Goal: Transaction & Acquisition: Purchase product/service

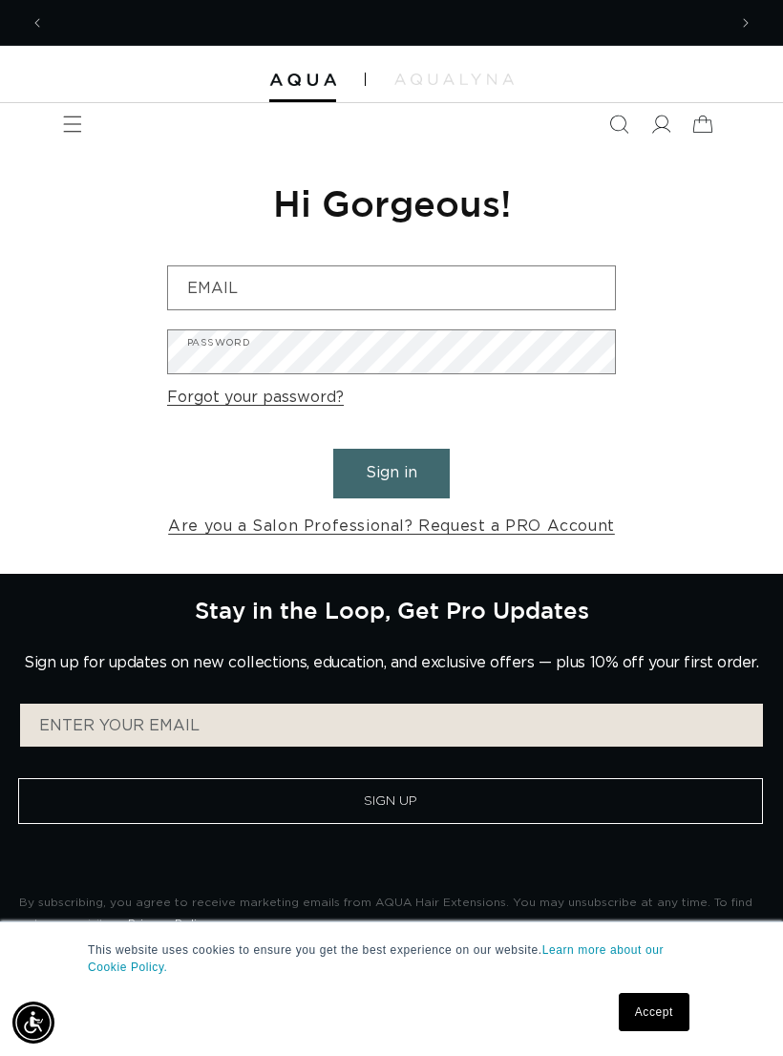
scroll to position [0, 682]
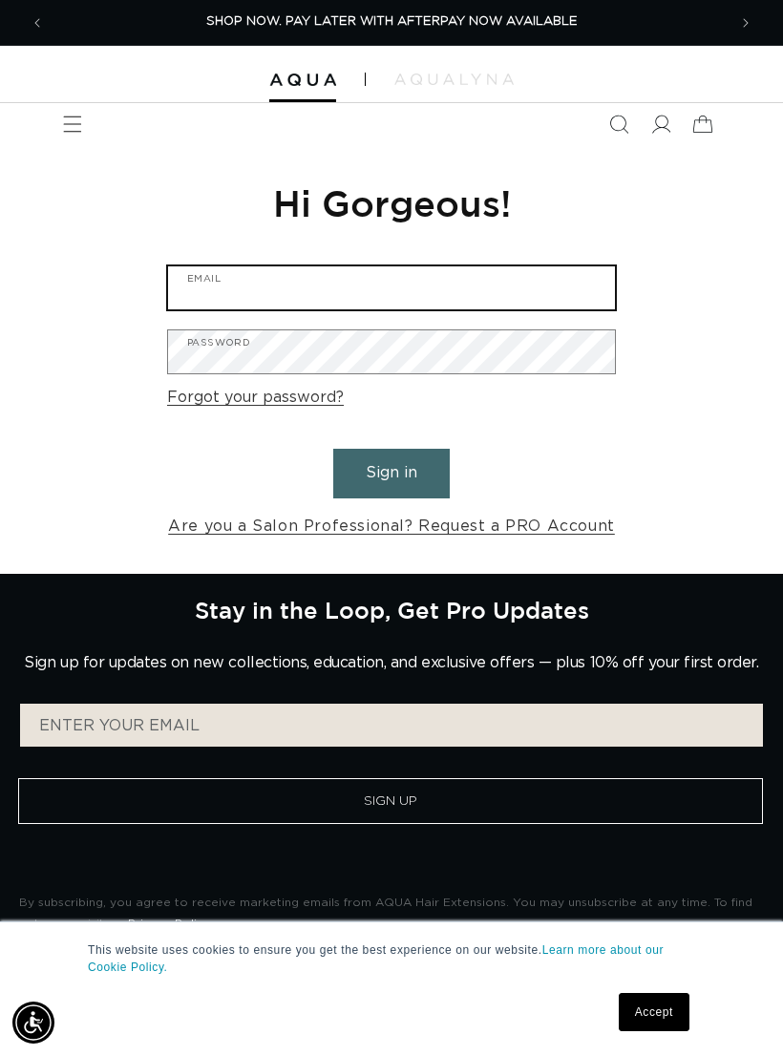
type input "carsonco.luxuryhairsalon@gmail.com"
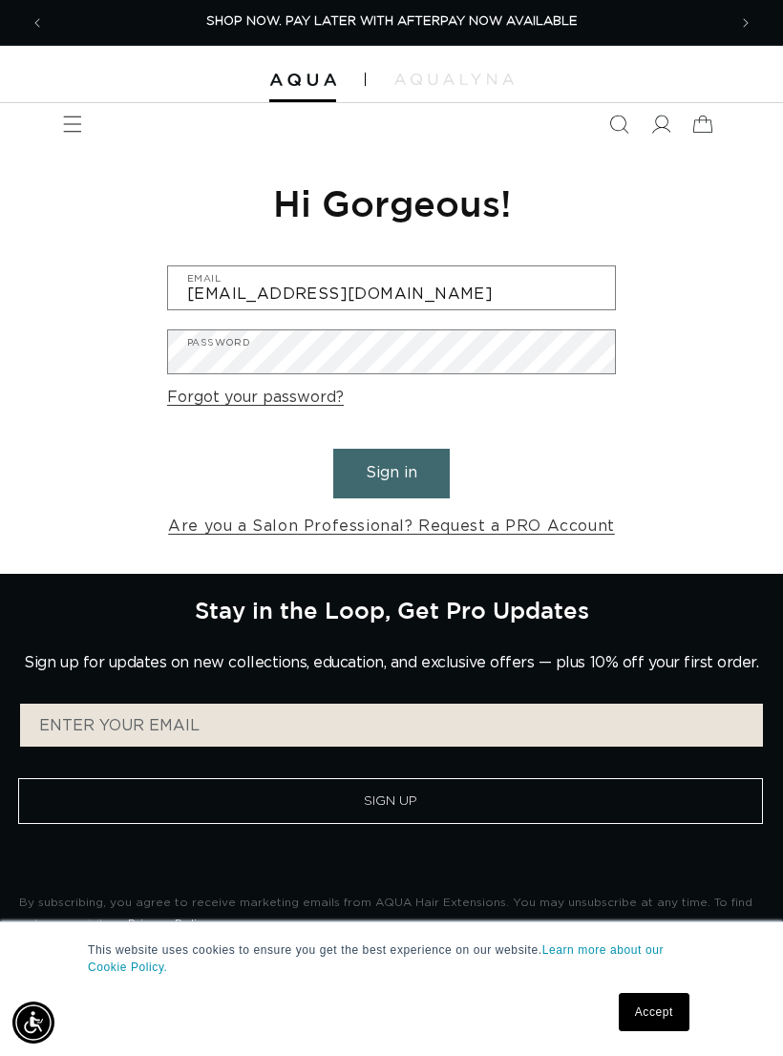
click at [392, 471] on button "Sign in" at bounding box center [391, 473] width 117 height 49
click at [401, 457] on button "Sign in" at bounding box center [391, 473] width 117 height 49
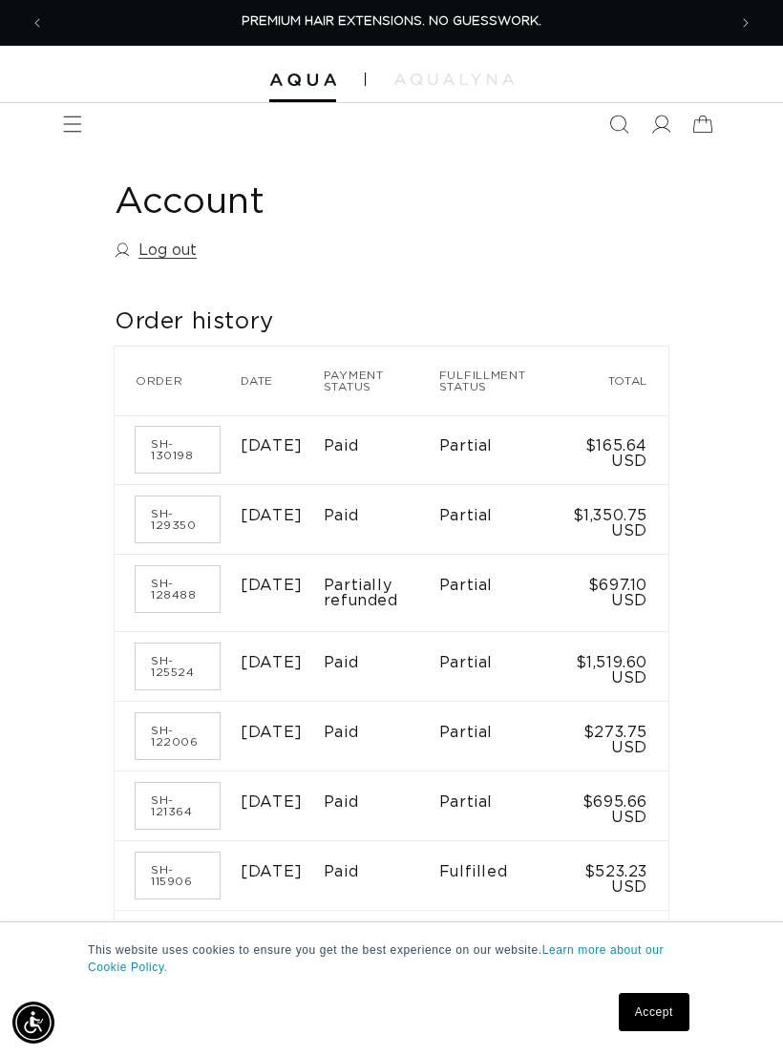
click at [57, 143] on span "Menu" at bounding box center [73, 124] width 42 height 42
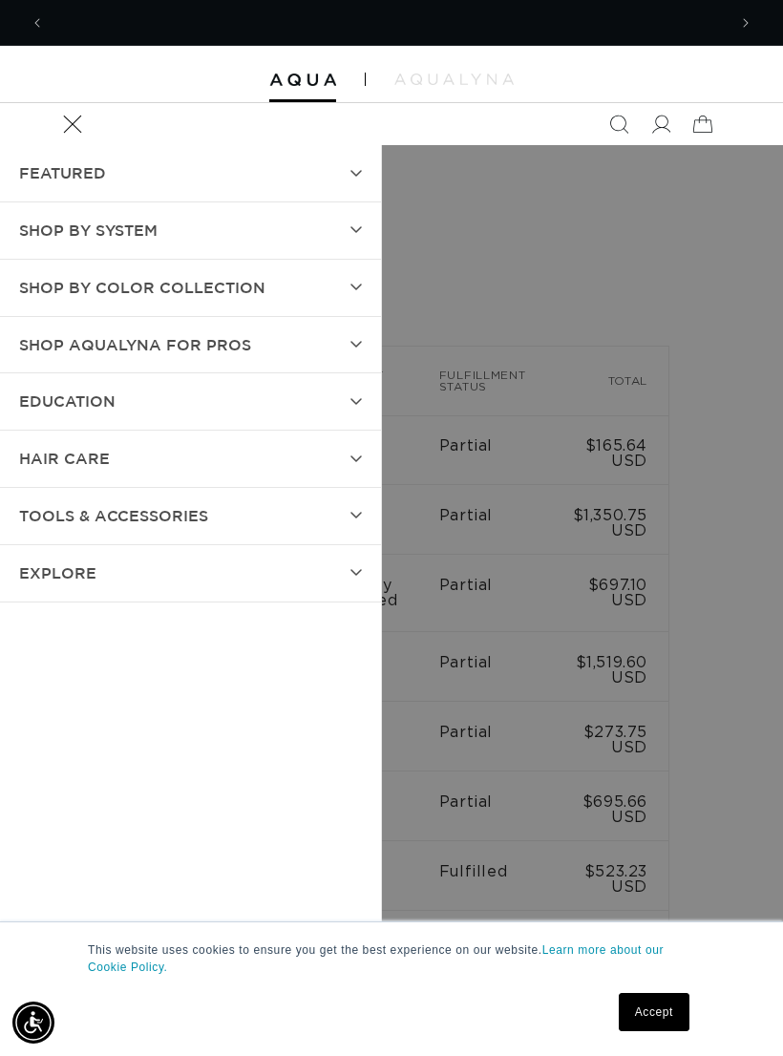
scroll to position [0, 682]
click at [358, 219] on summary "SHOP BY SYSTEM" at bounding box center [190, 230] width 381 height 56
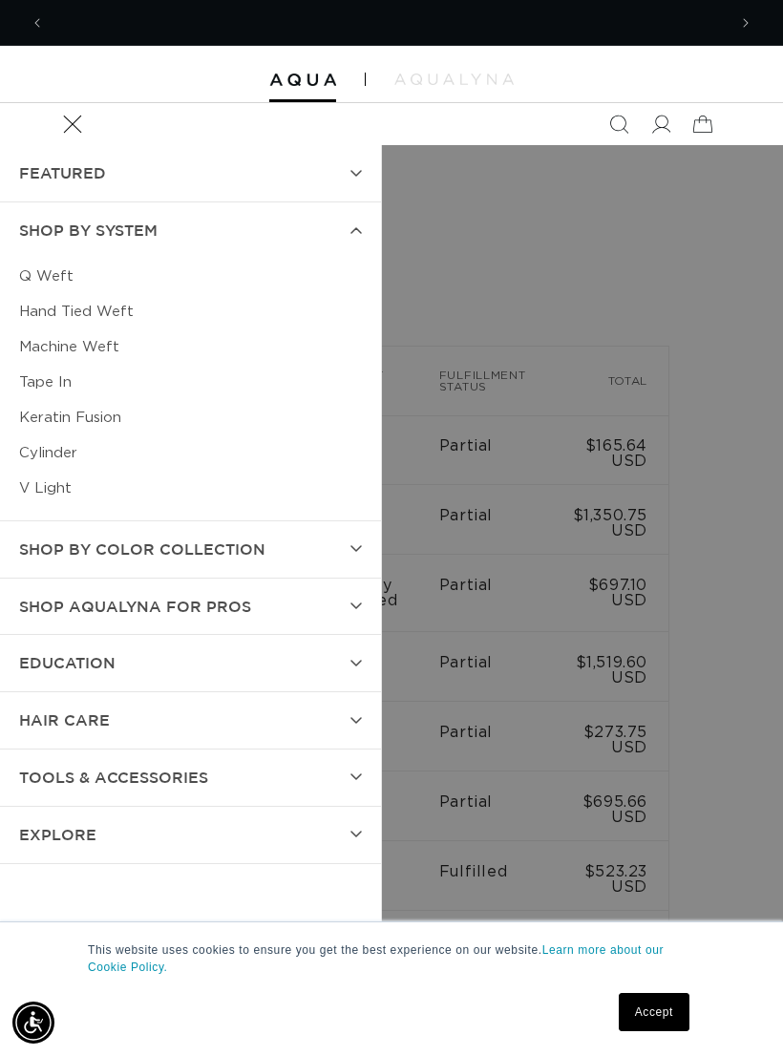
scroll to position [0, 1364]
click at [95, 418] on link "Keratin Fusion" at bounding box center [190, 417] width 343 height 35
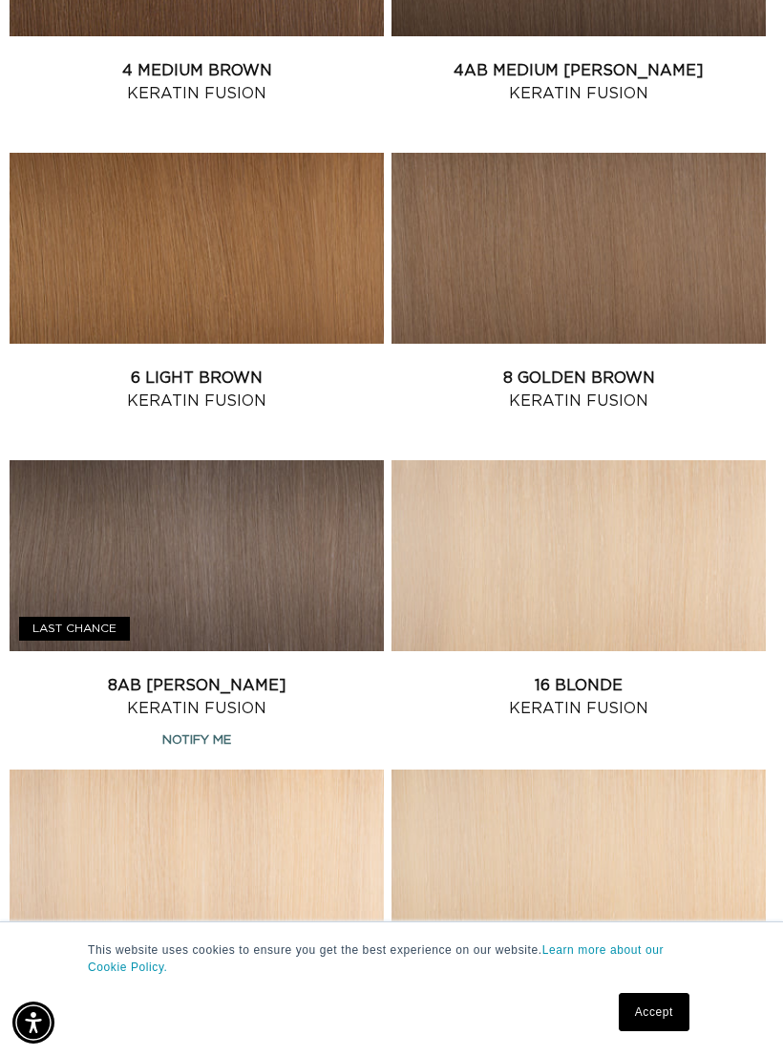
scroll to position [1361, 0]
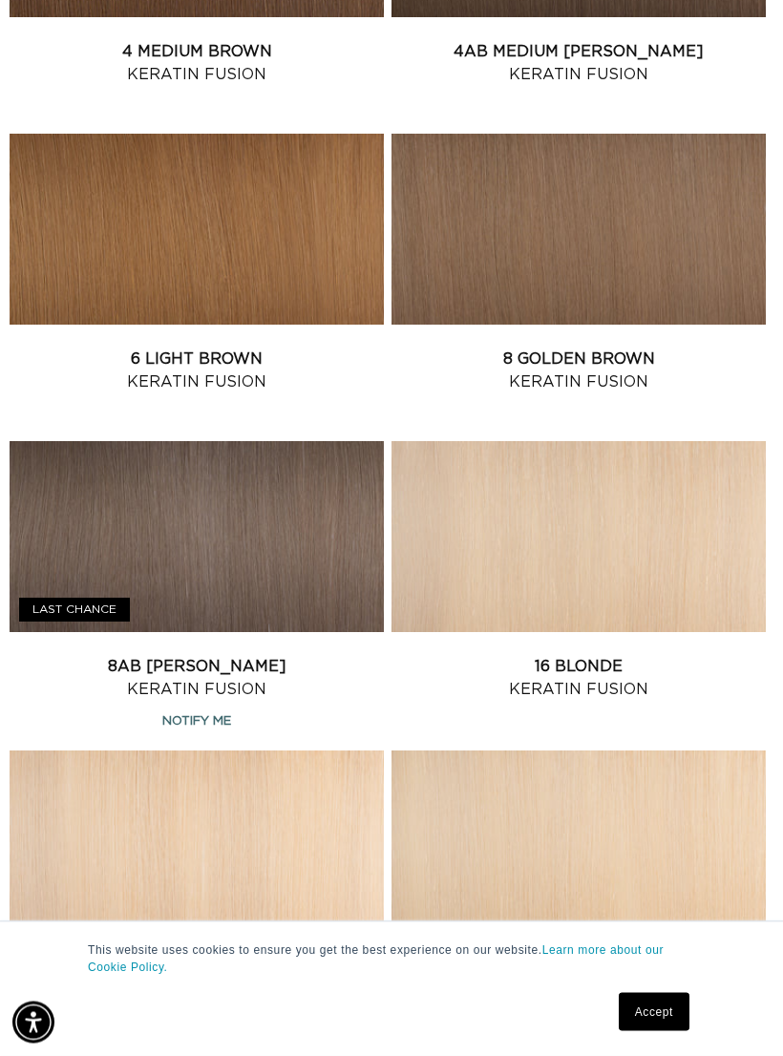
click at [595, 656] on link "16 Blonde Keratin Fusion" at bounding box center [579, 679] width 374 height 46
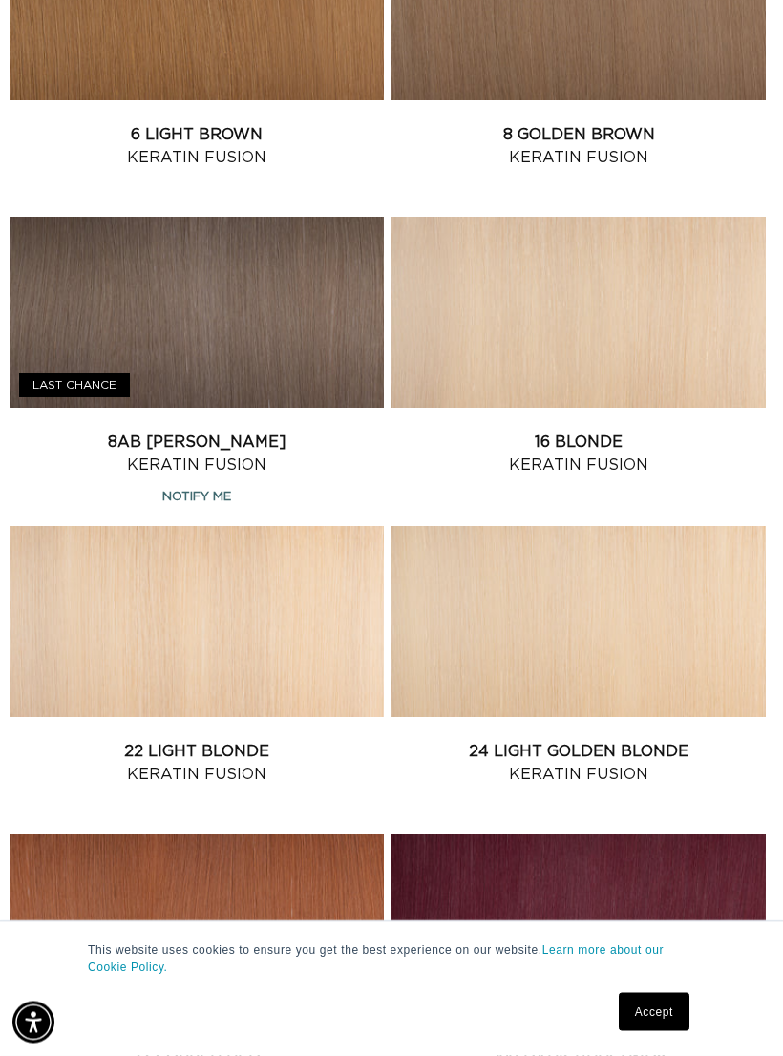
scroll to position [1640, 0]
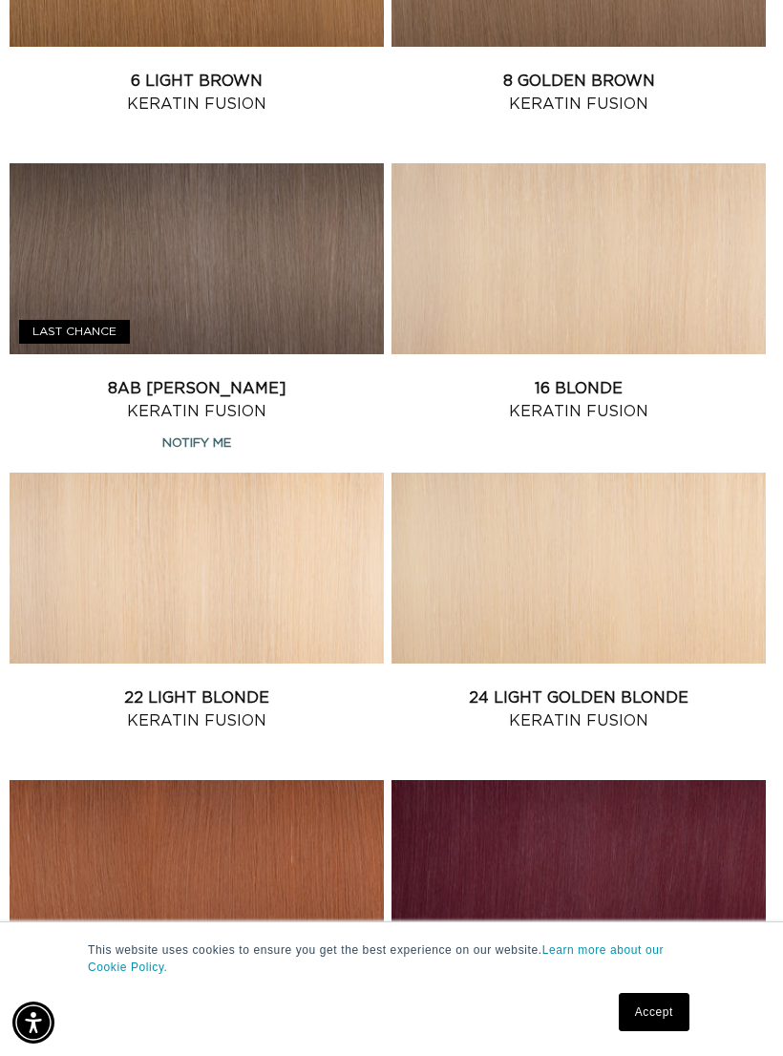
click at [286, 377] on link "8AB Ash Brown Keratin Fusion" at bounding box center [197, 400] width 374 height 46
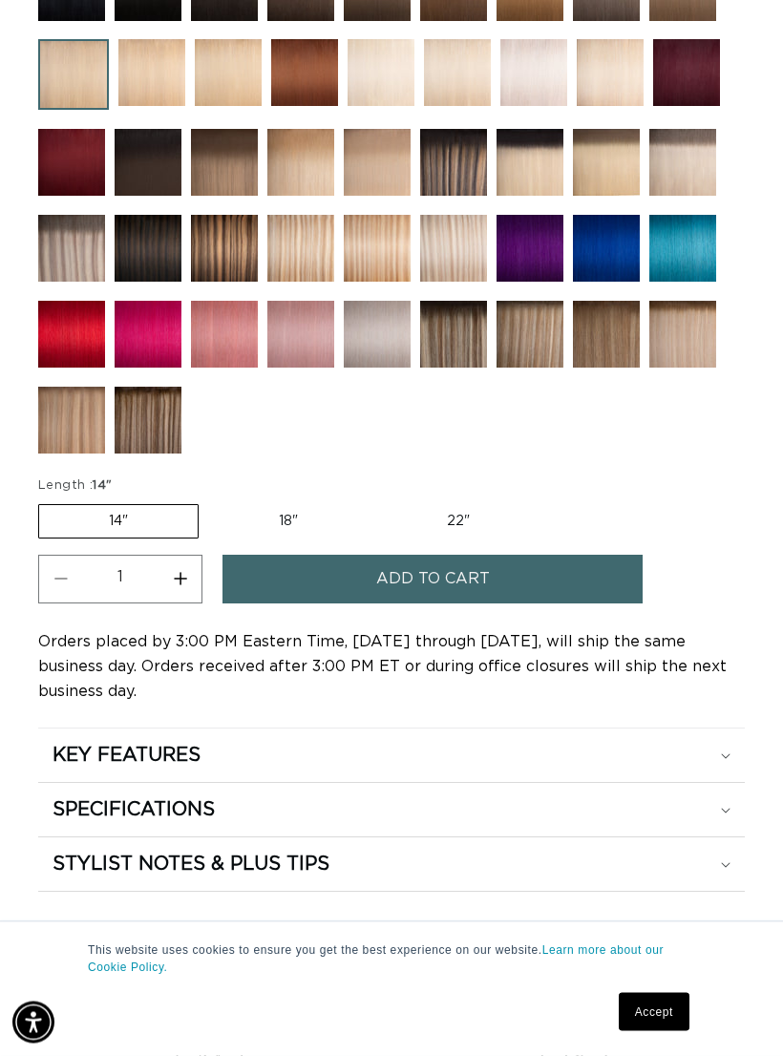
scroll to position [1516, 0]
click at [278, 514] on label "18" Variant sold out or unavailable" at bounding box center [288, 521] width 159 height 32
click at [209, 501] on input "18" Variant sold out or unavailable" at bounding box center [208, 500] width 1 height 1
radio input "true"
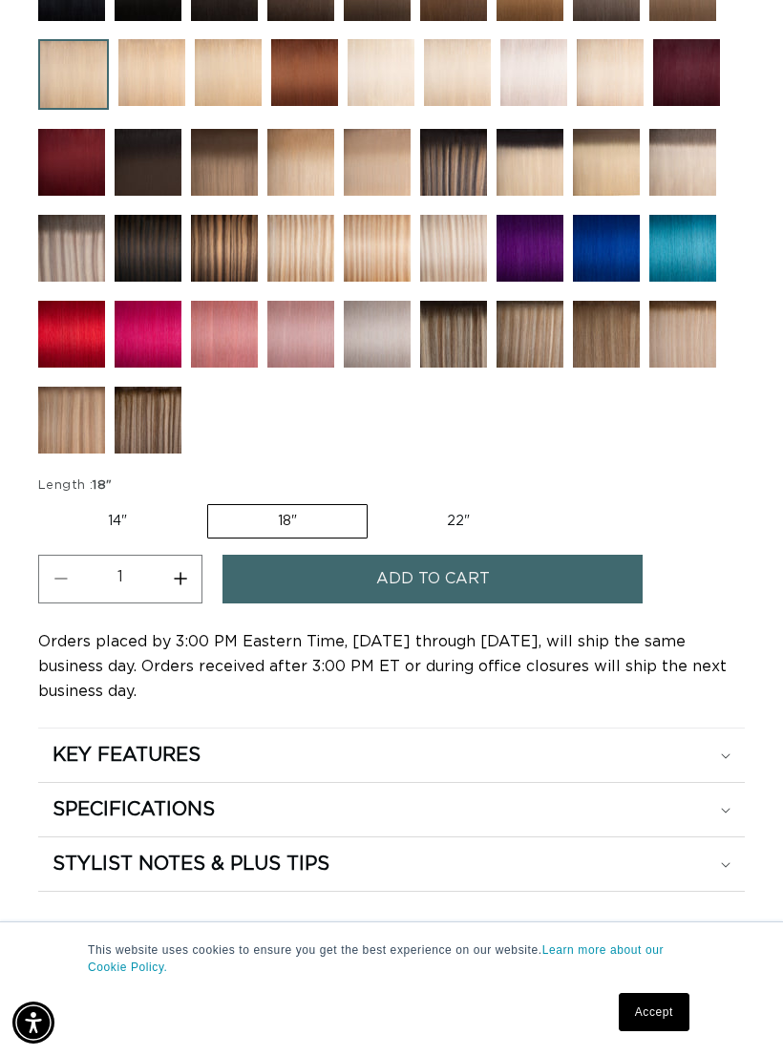
click at [498, 579] on button "Add to cart" at bounding box center [433, 579] width 420 height 49
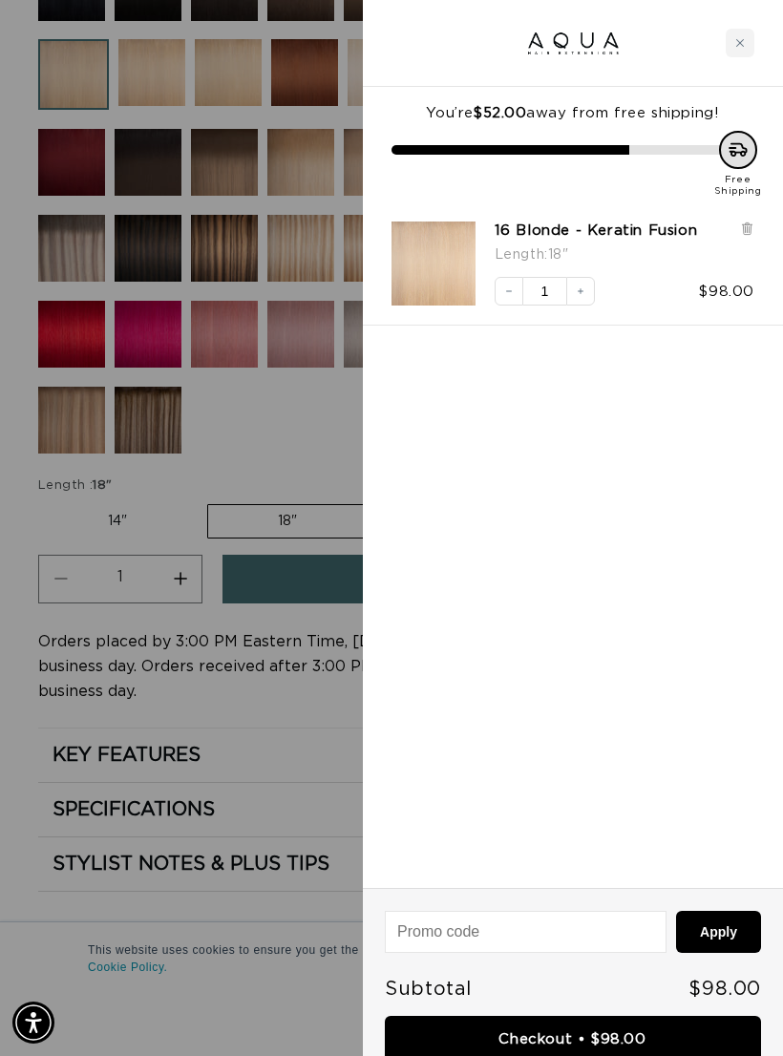
scroll to position [0, 1364]
click at [326, 453] on div at bounding box center [391, 528] width 783 height 1056
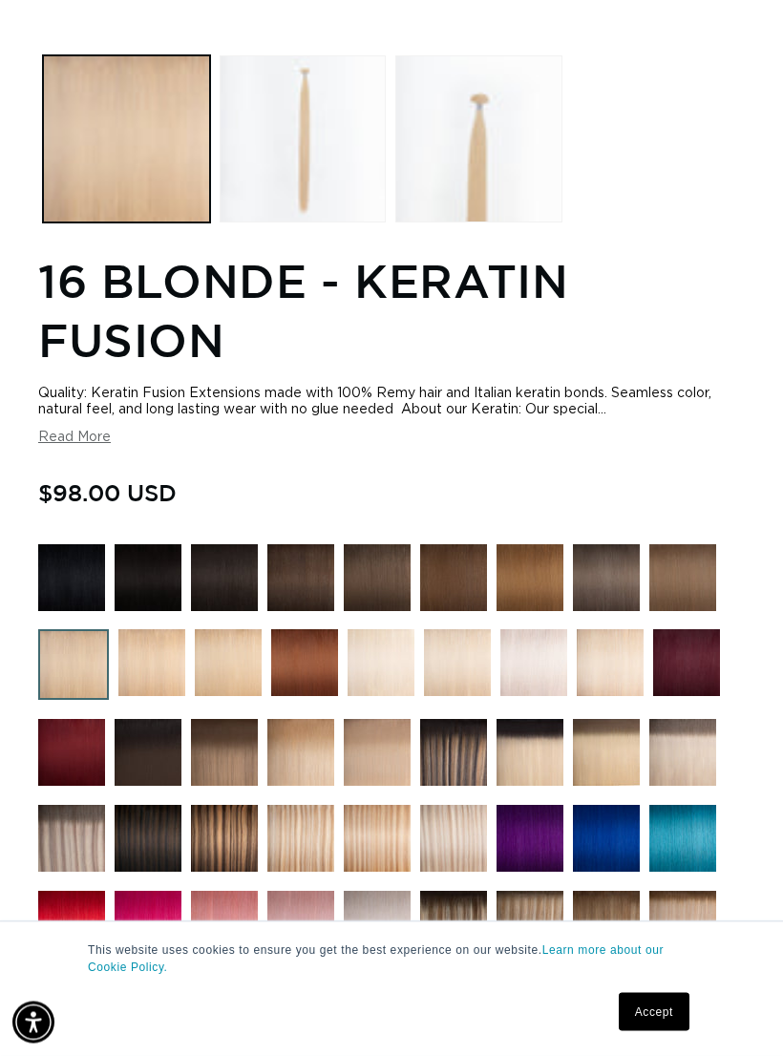
scroll to position [921, 0]
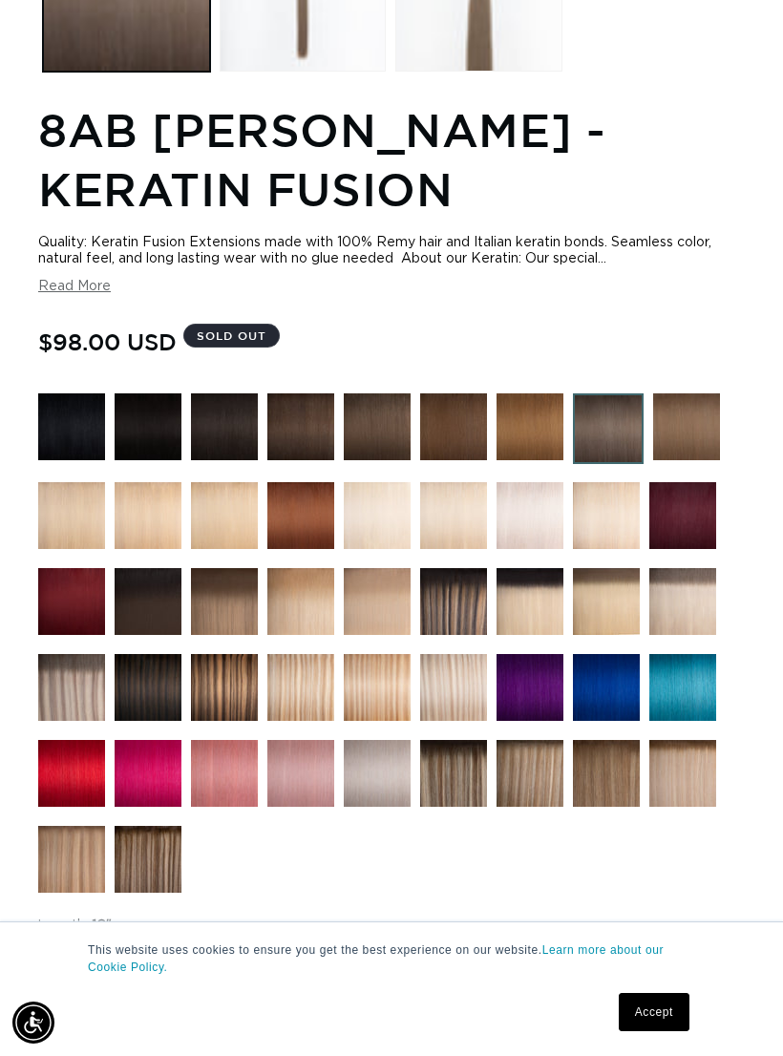
scroll to position [1078, 0]
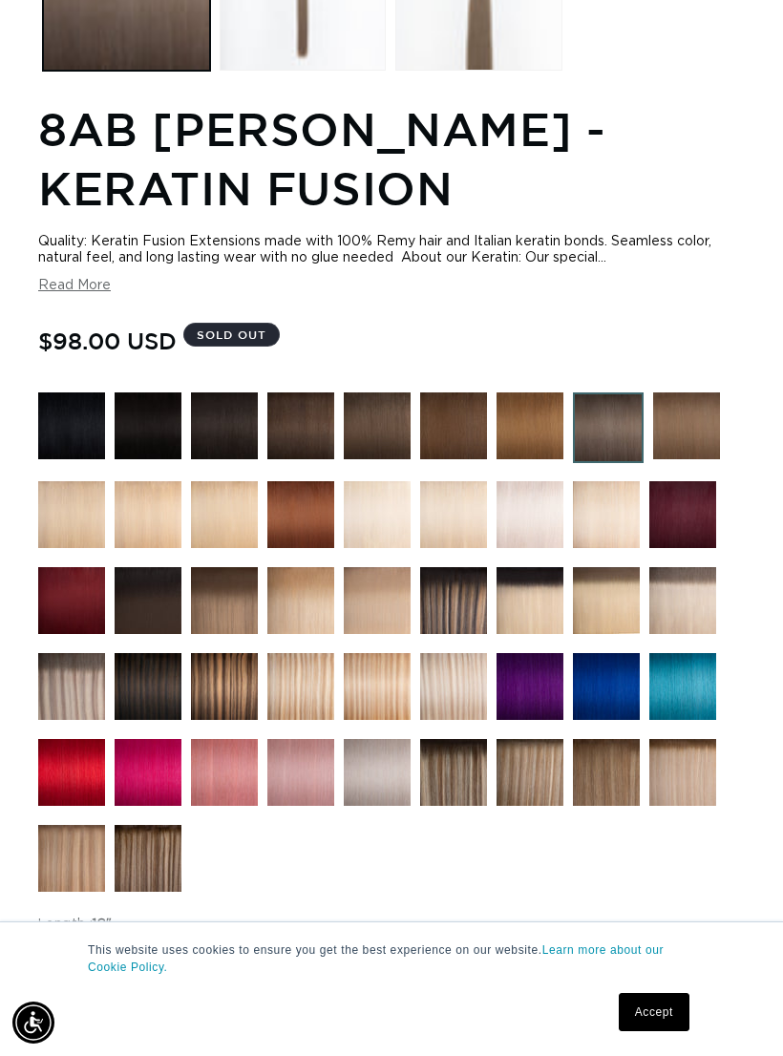
click at [534, 781] on img at bounding box center [530, 772] width 67 height 67
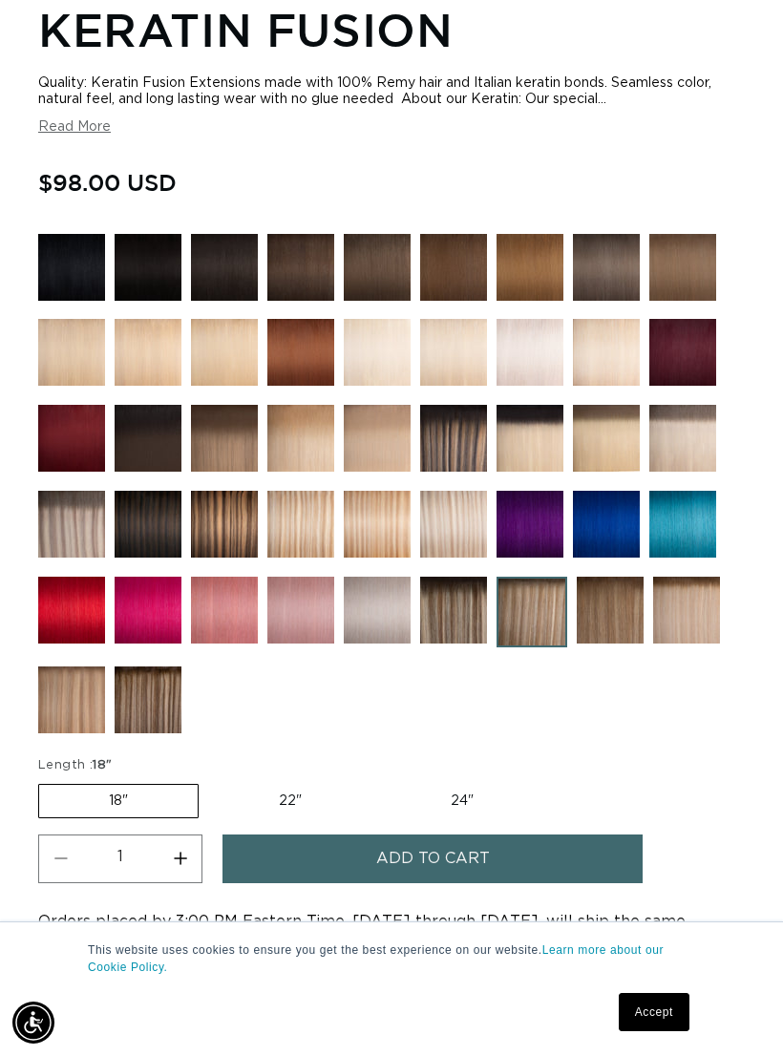
scroll to position [0, 1364]
click at [69, 533] on img at bounding box center [71, 524] width 67 height 67
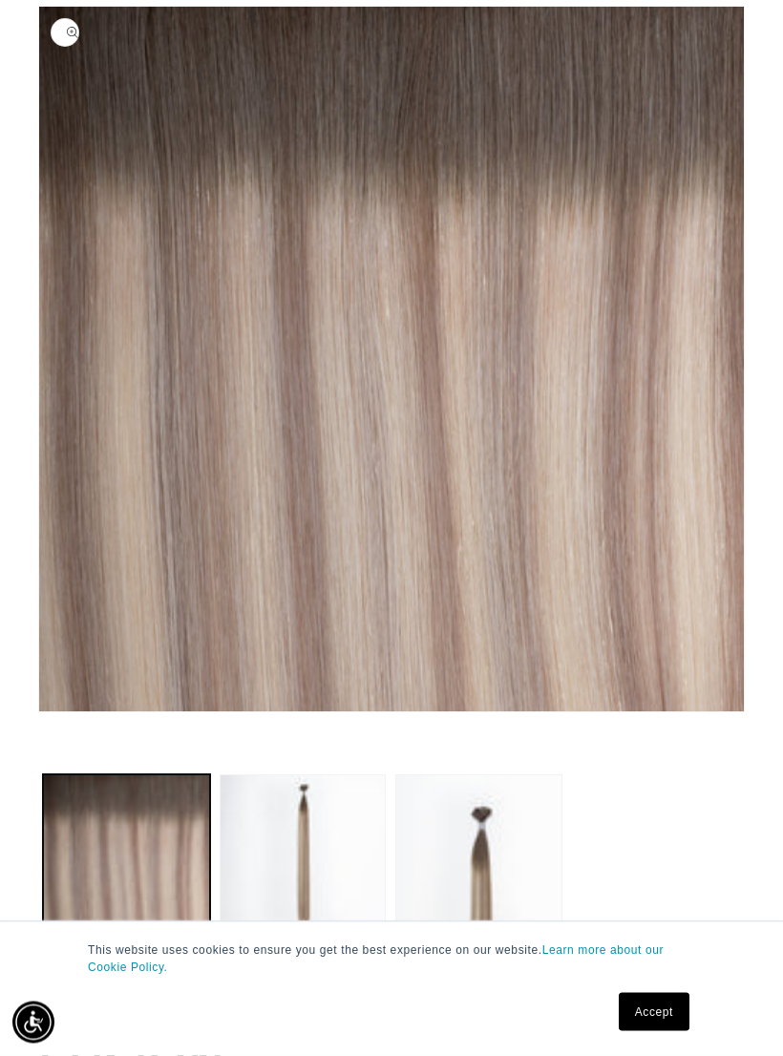
scroll to position [225, 0]
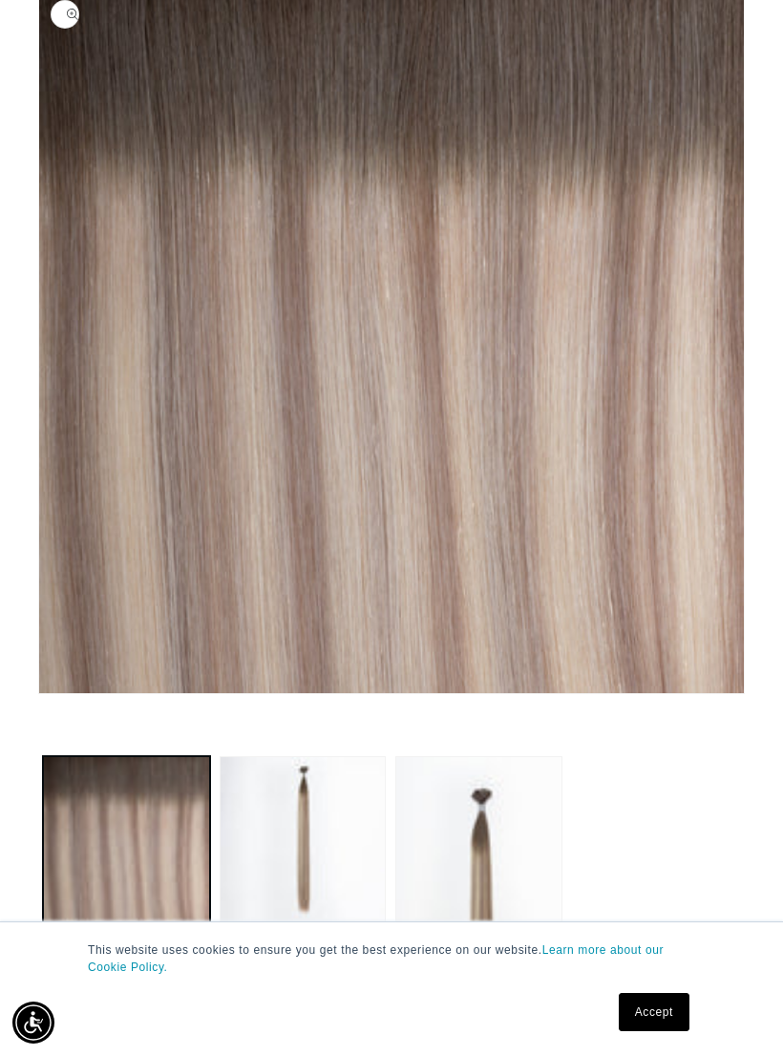
click at [291, 825] on button "Load image 2 in gallery view" at bounding box center [303, 839] width 167 height 167
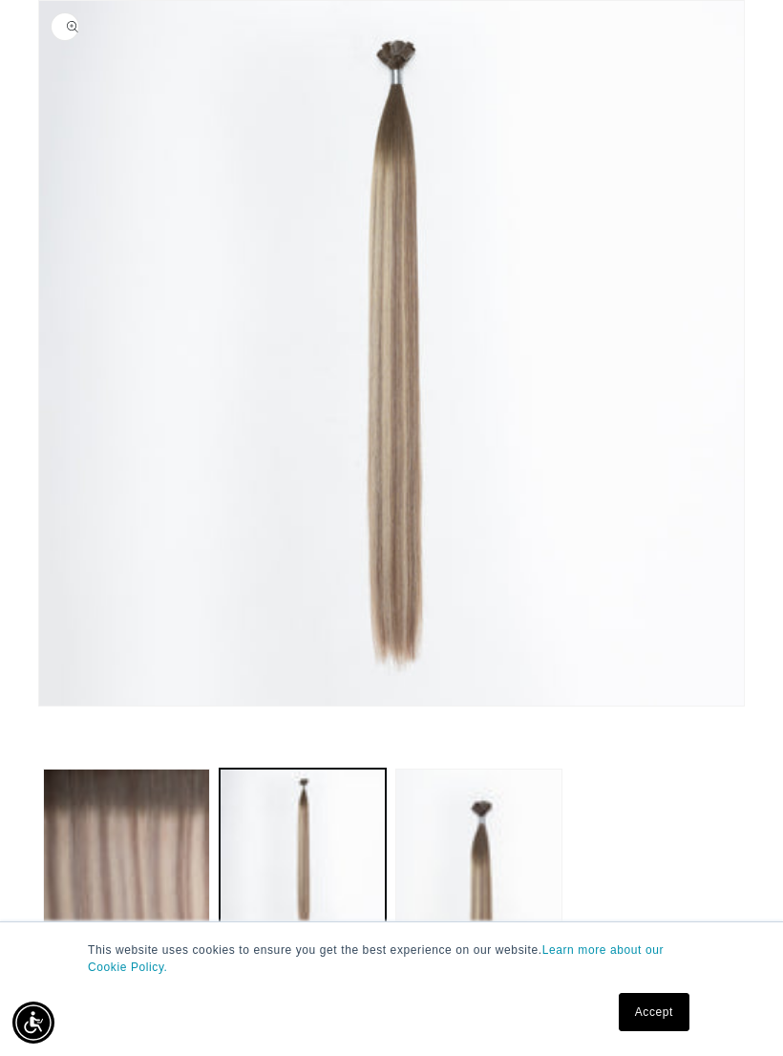
scroll to position [212, 0]
click at [482, 870] on button "Load image 3 in gallery view" at bounding box center [478, 853] width 167 height 167
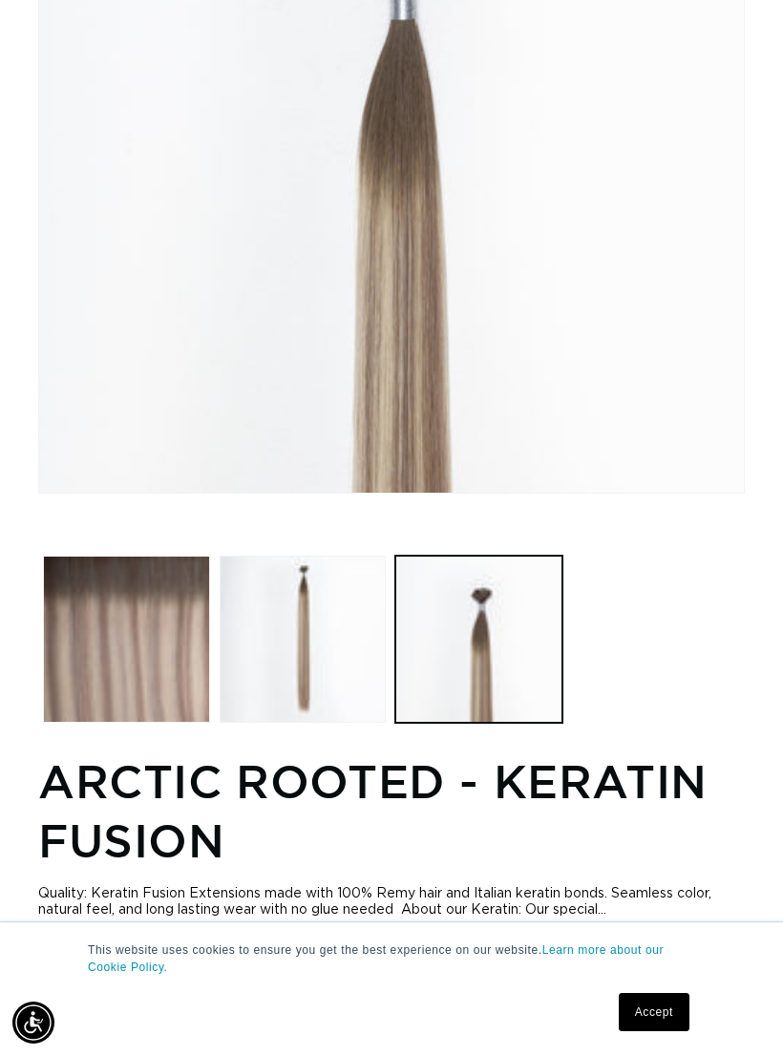
scroll to position [0, 0]
